Goal: Navigation & Orientation: Find specific page/section

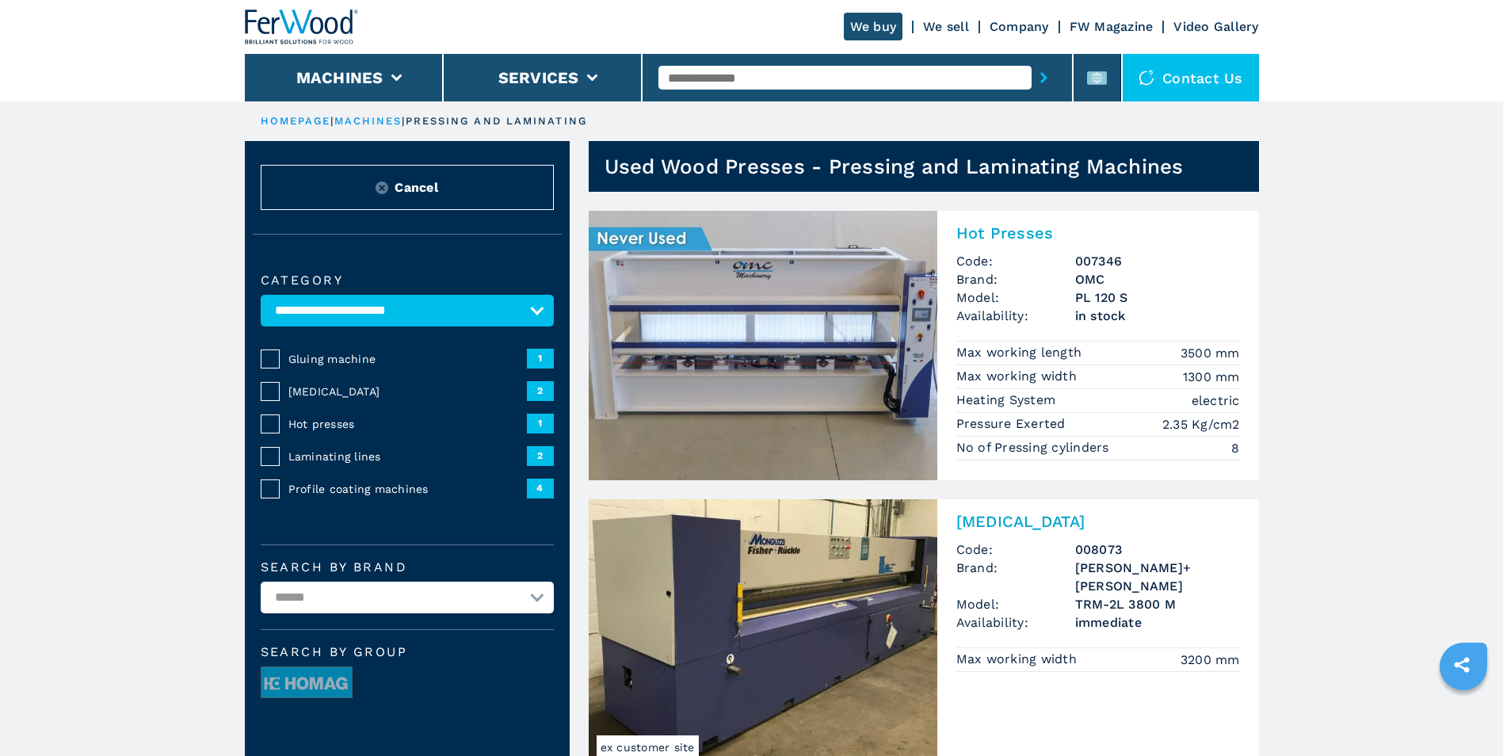
click at [431, 191] on span "Cancel" at bounding box center [417, 187] width 44 height 18
click at [380, 188] on img at bounding box center [382, 187] width 13 height 13
click at [384, 192] on img at bounding box center [382, 187] width 13 height 13
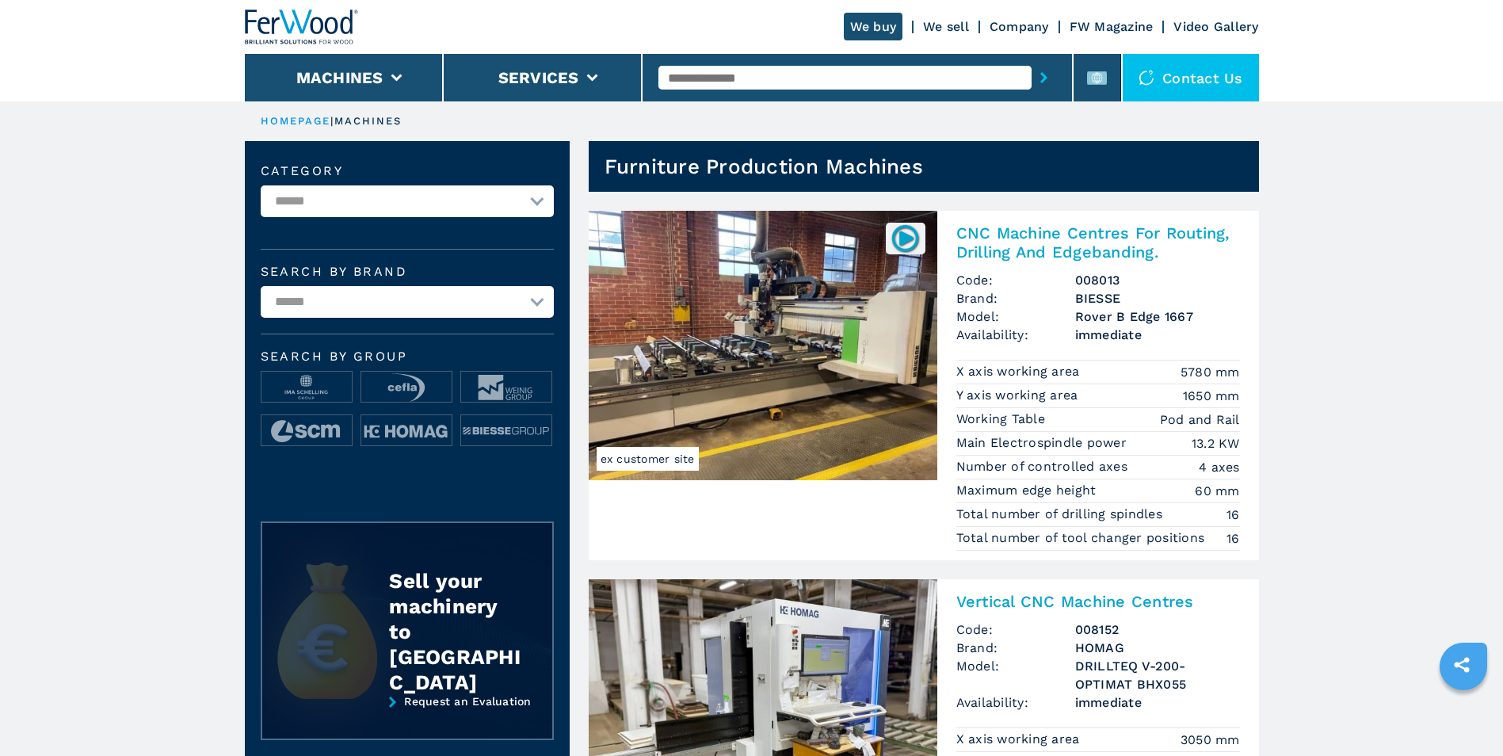
click at [471, 625] on div "Sell your machinery to Ferwood" at bounding box center [455, 631] width 132 height 127
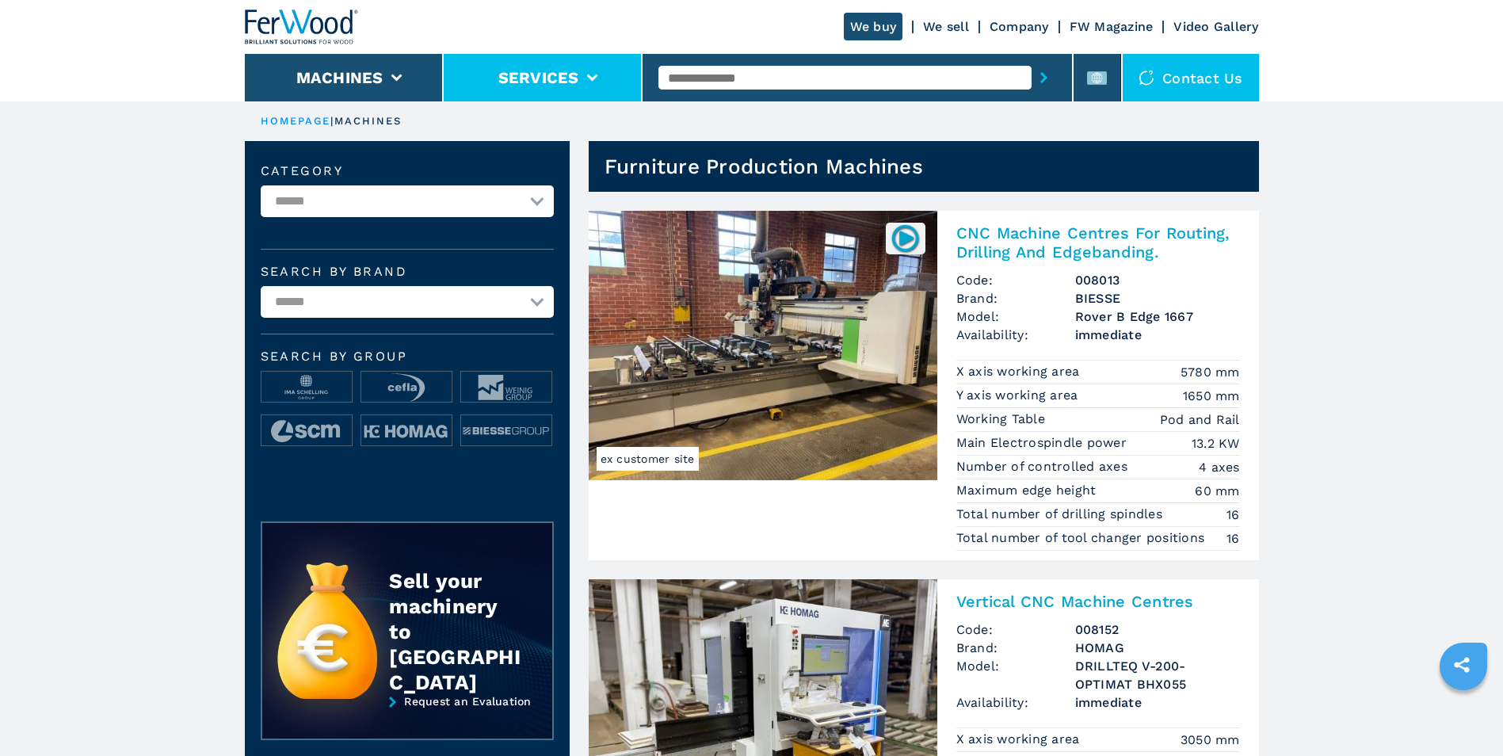
click at [548, 66] on li "Services" at bounding box center [543, 78] width 199 height 48
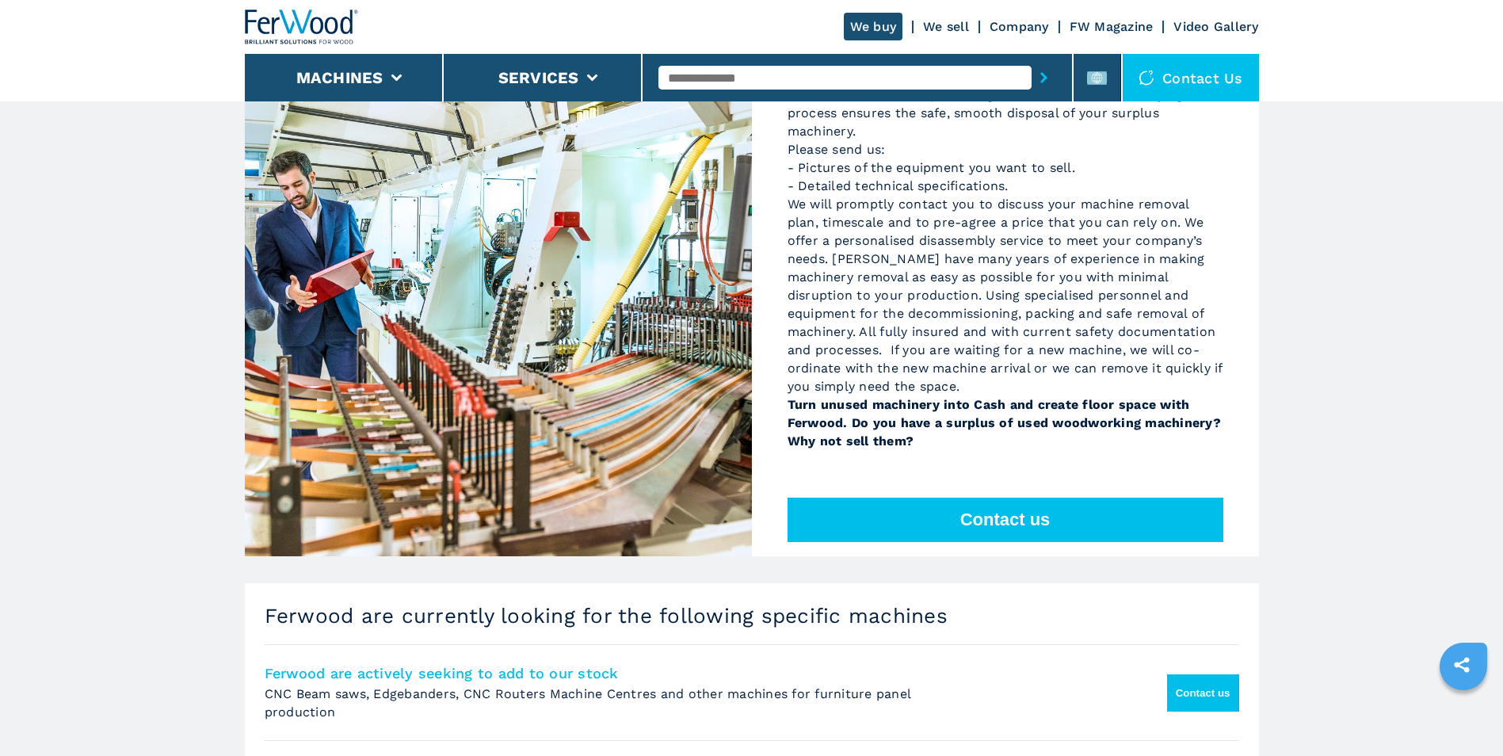
scroll to position [317, 0]
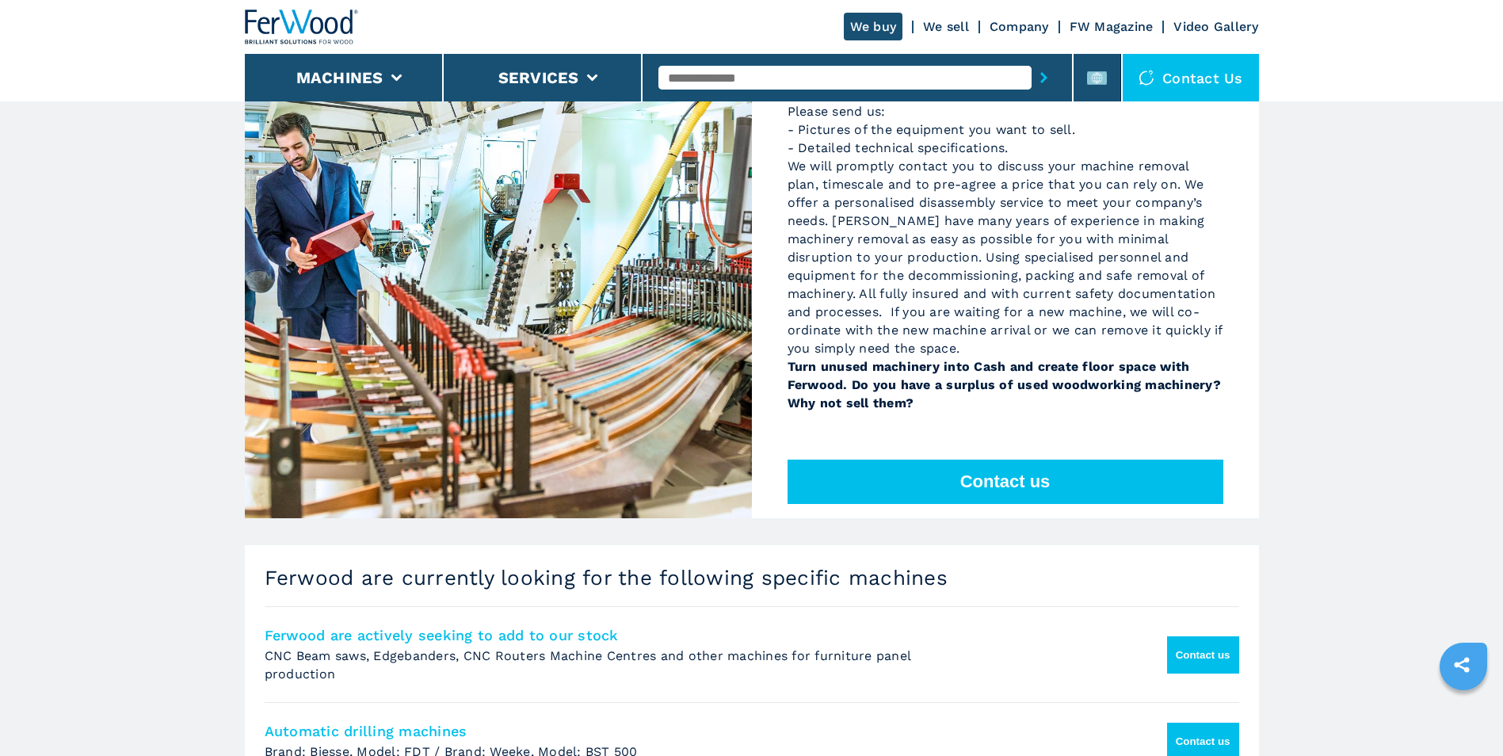
click at [1197, 643] on button "Contact us" at bounding box center [1203, 654] width 72 height 37
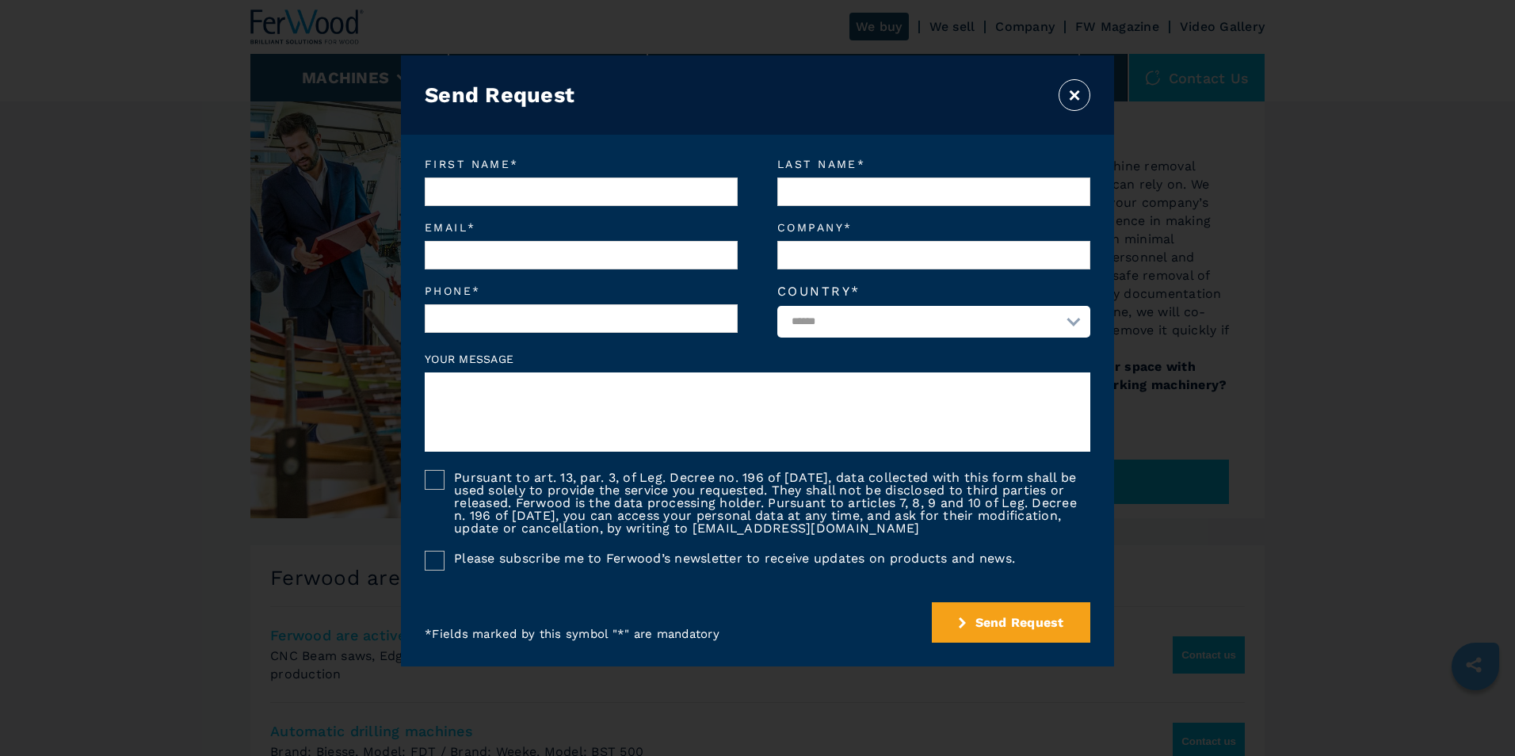
click at [1076, 97] on button "×" at bounding box center [1075, 95] width 32 height 32
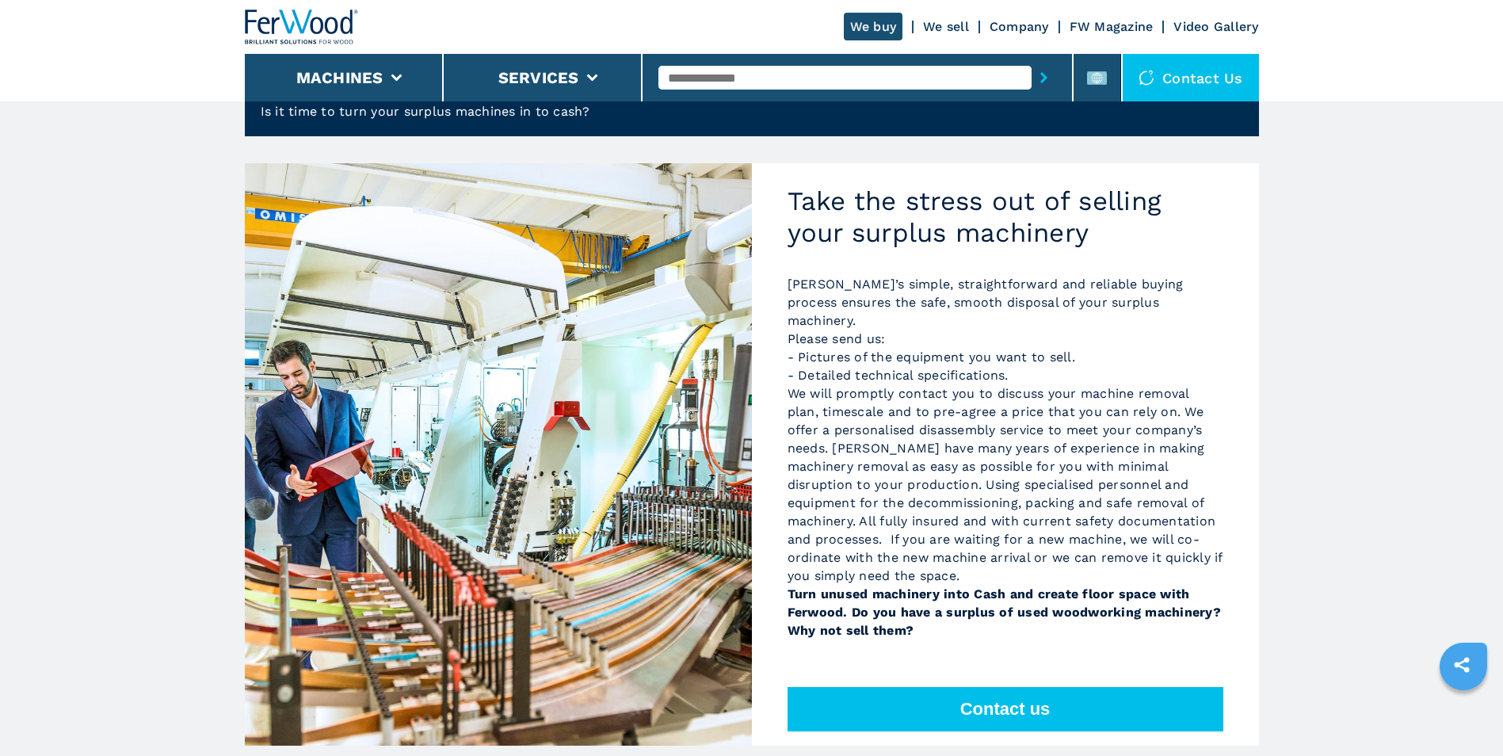
scroll to position [0, 0]
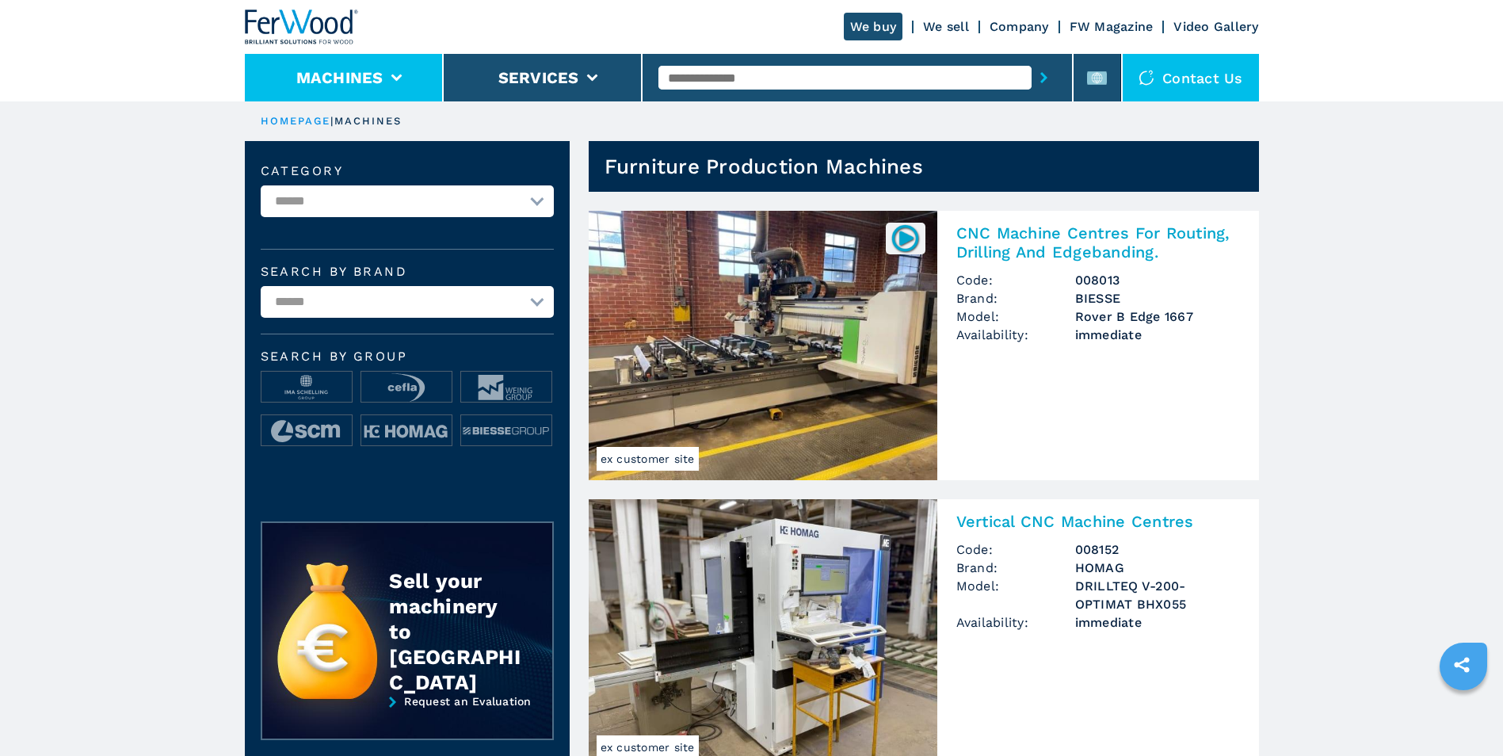
click at [374, 74] on button "Machines" at bounding box center [339, 77] width 87 height 19
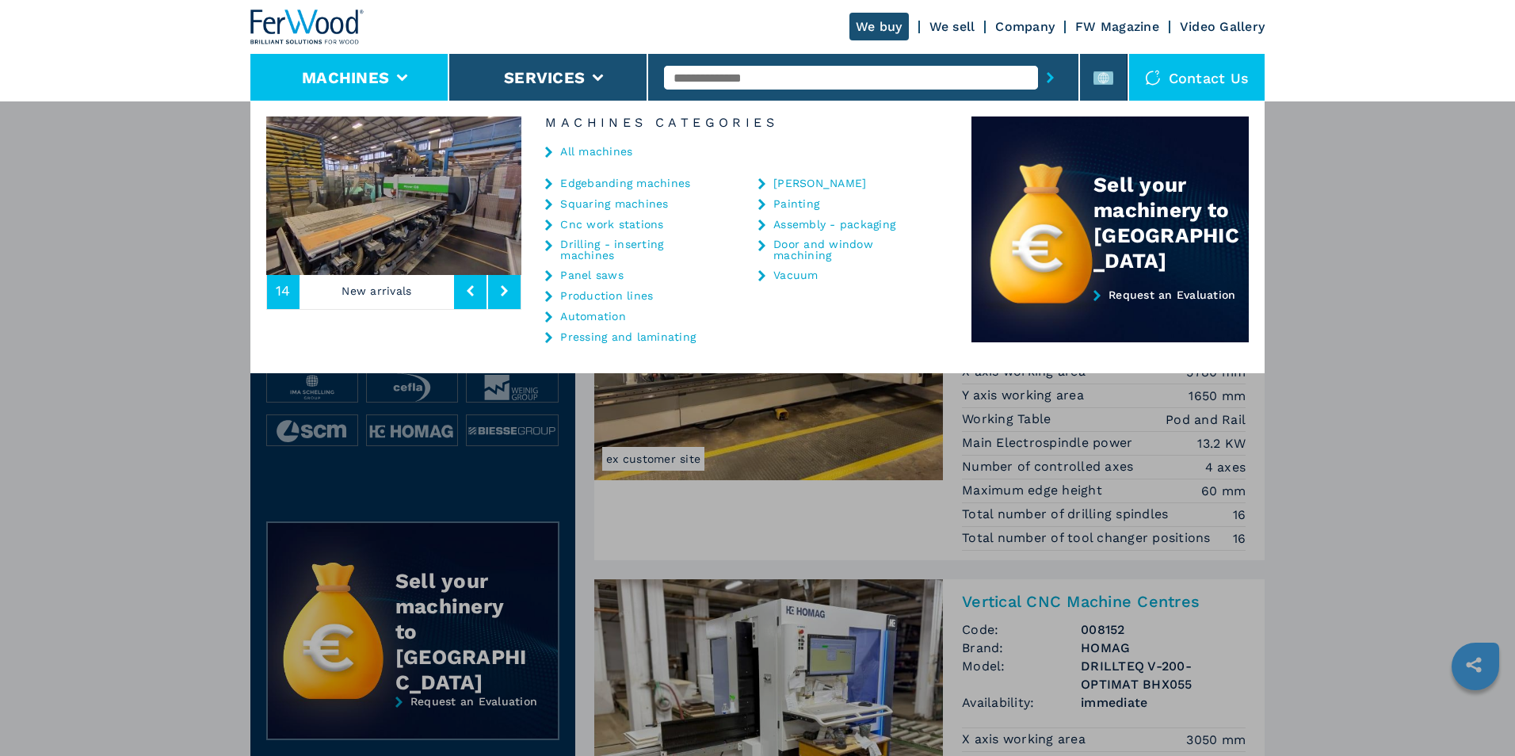
click at [800, 244] on link "Door and window machining" at bounding box center [852, 250] width 159 height 22
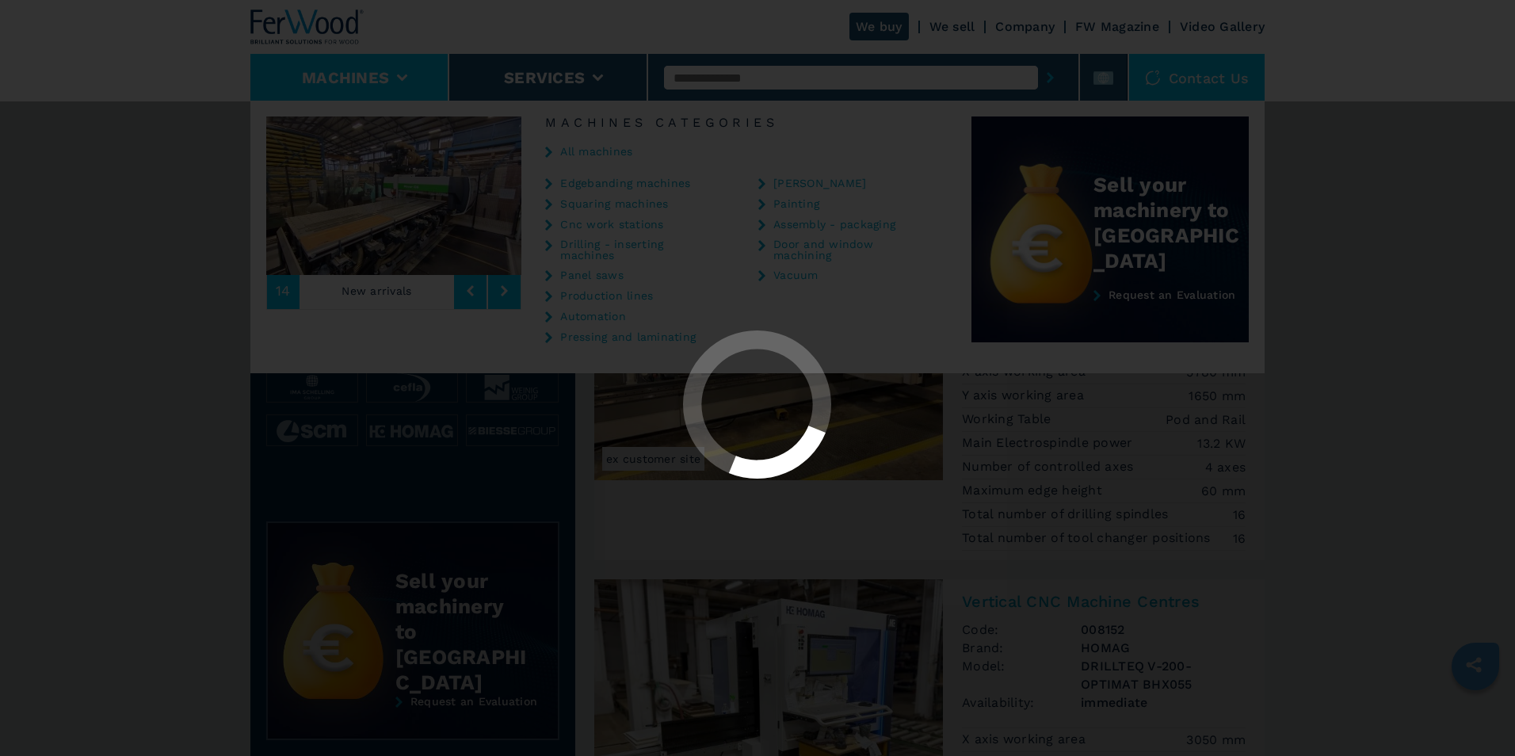
select select "**********"
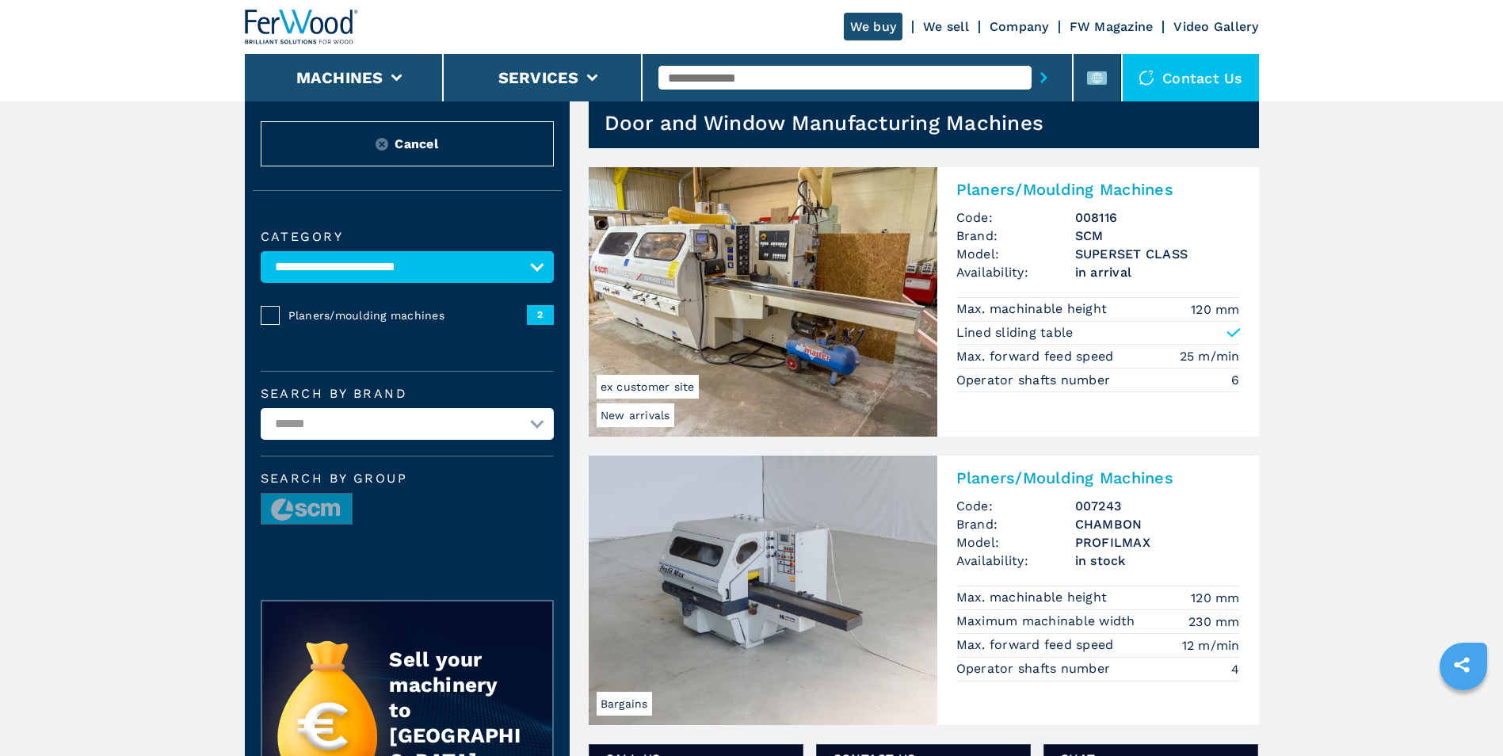
scroll to position [79, 0]
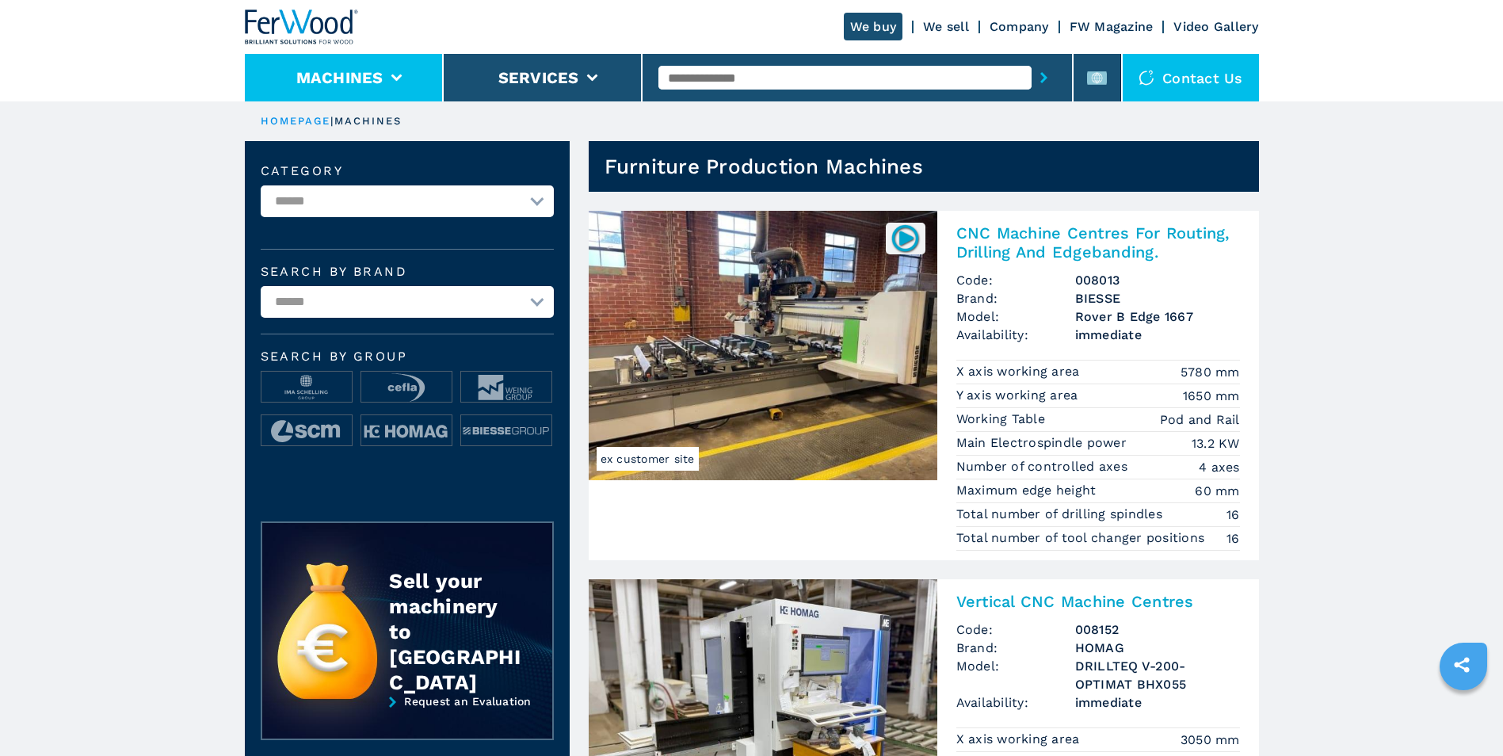
click at [416, 84] on li "Machines" at bounding box center [344, 78] width 199 height 48
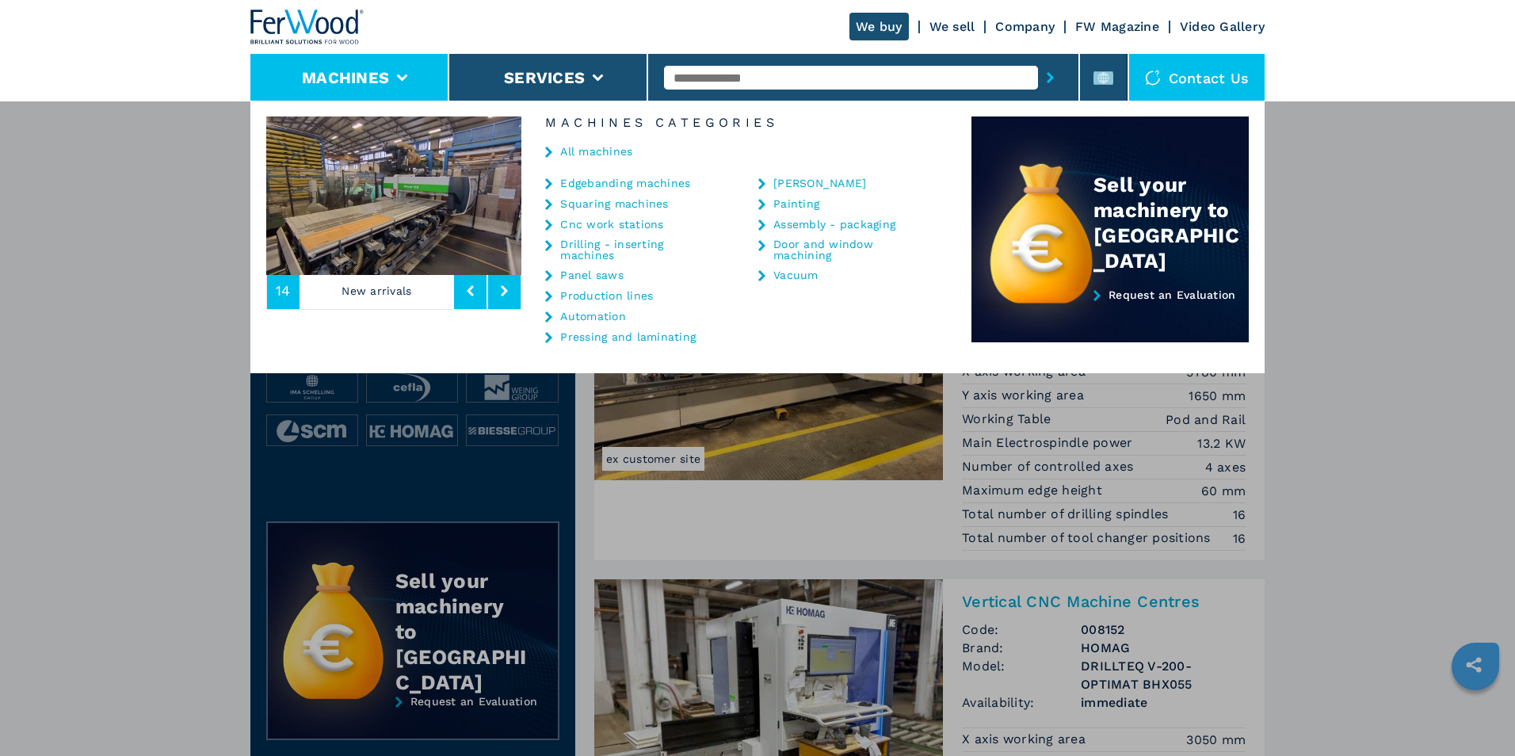
click at [587, 207] on link "Squaring machines" at bounding box center [614, 203] width 108 height 11
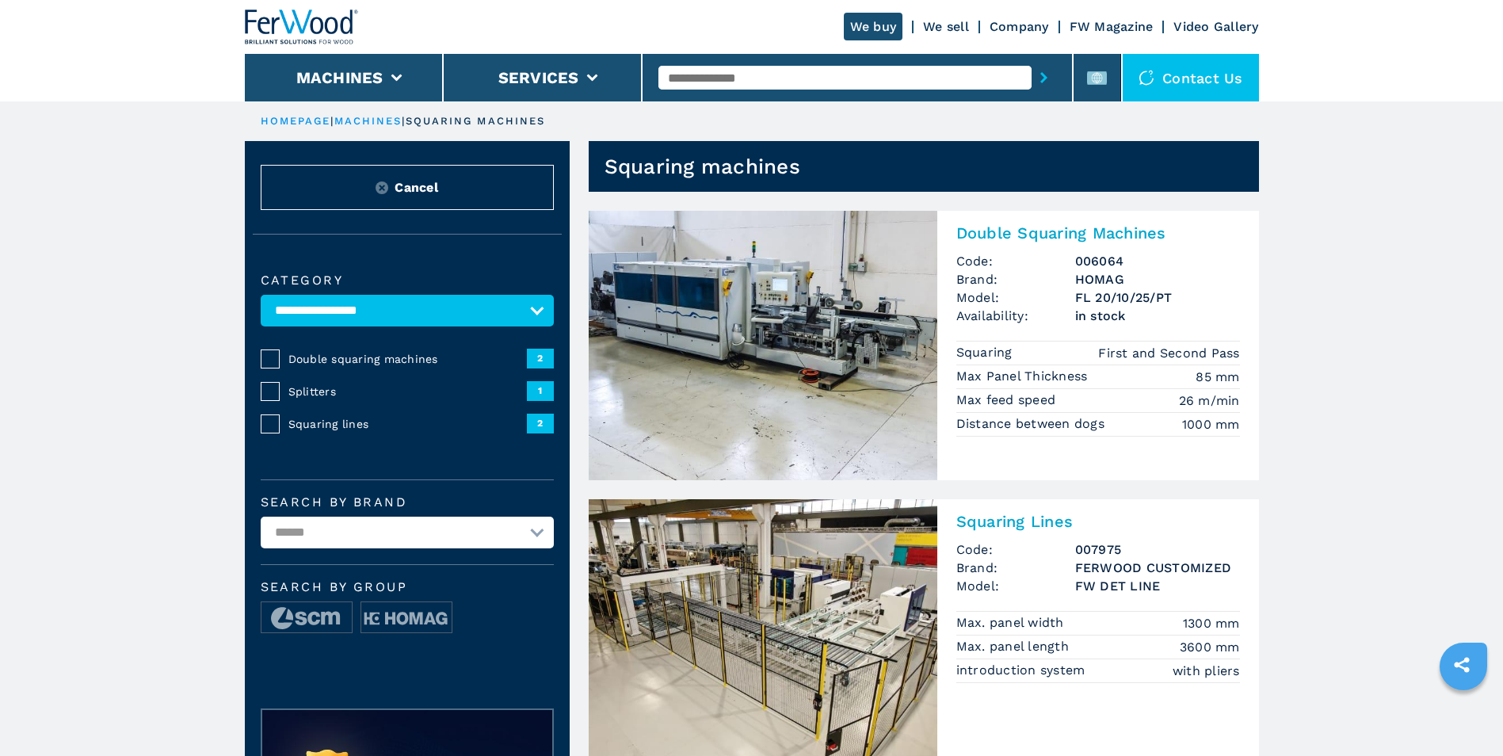
drag, startPoint x: 564, startPoint y: 124, endPoint x: 422, endPoint y: 124, distance: 142.7
click at [422, 124] on ul "HOMEPAGE | machines | squaring machines" at bounding box center [752, 121] width 1014 height 40
copy ul "| squaring machines"
